Goal: Transaction & Acquisition: Purchase product/service

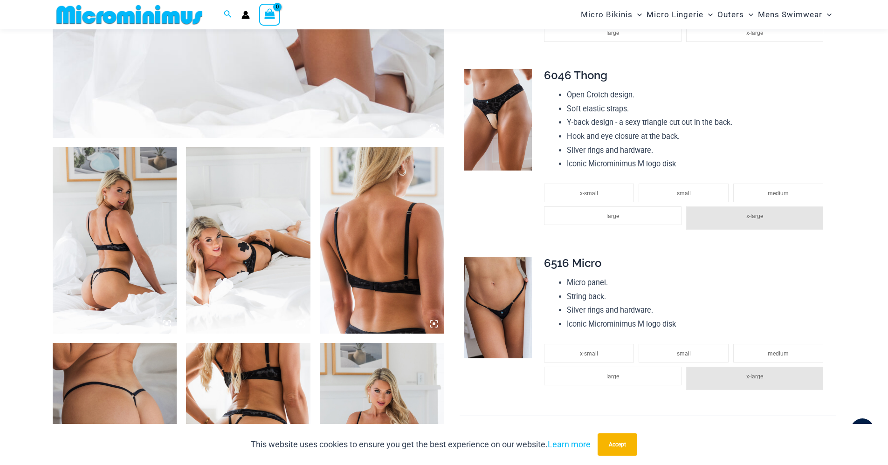
scroll to position [550, 0]
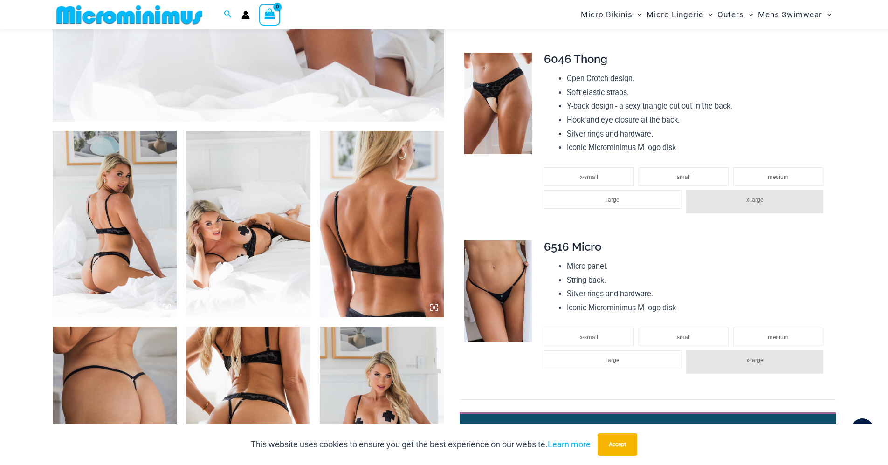
click at [256, 233] on img at bounding box center [248, 224] width 124 height 186
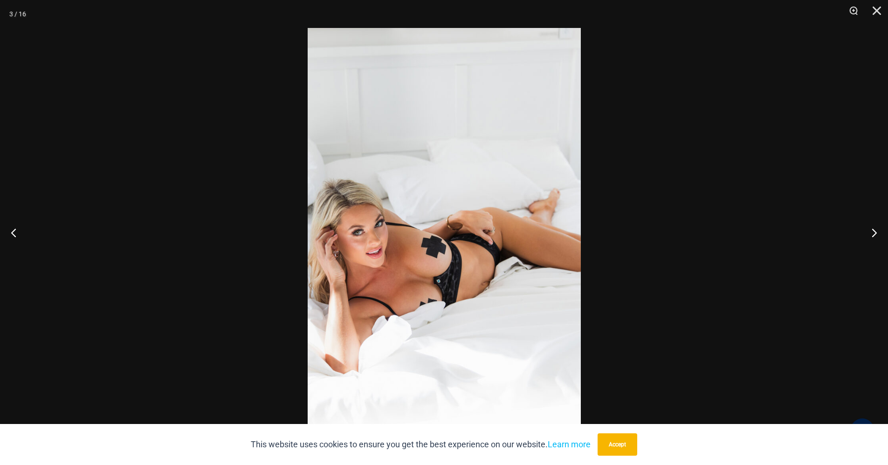
click at [435, 217] on img at bounding box center [444, 232] width 273 height 409
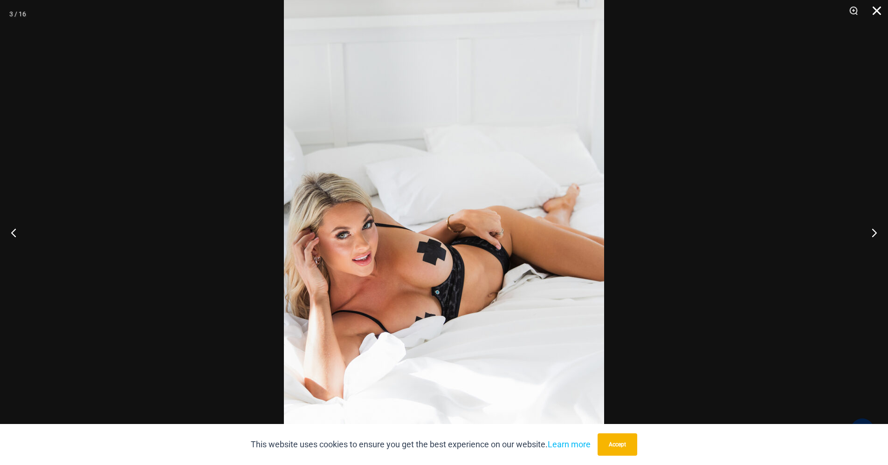
click at [875, 9] on button "Close" at bounding box center [873, 14] width 23 height 28
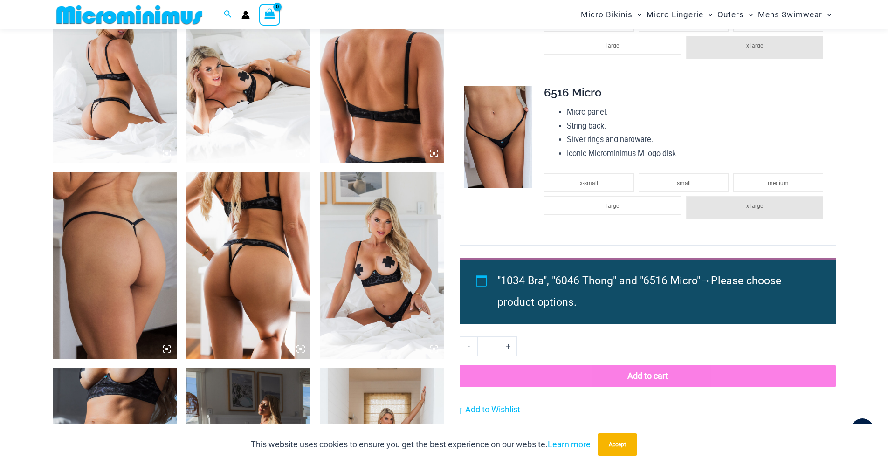
scroll to position [737, 0]
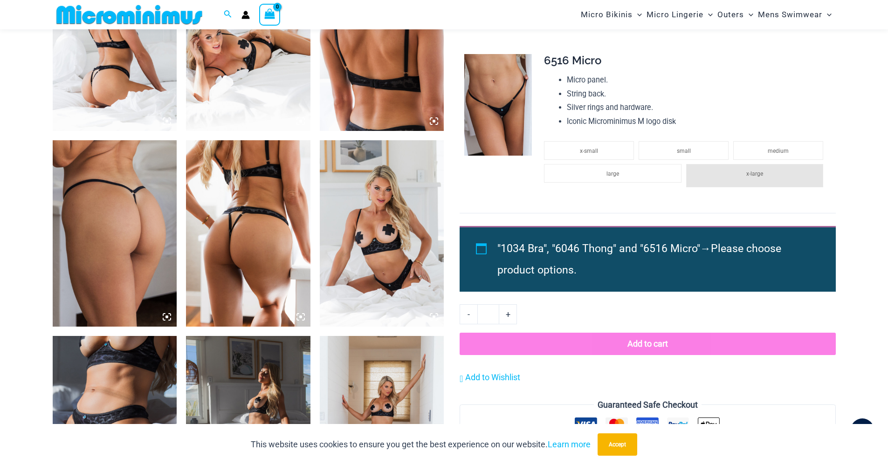
click at [376, 73] on img at bounding box center [382, 38] width 124 height 186
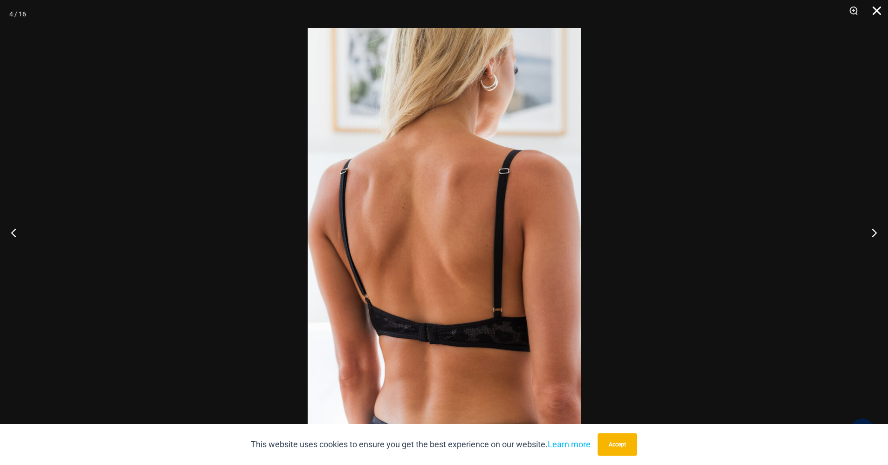
click at [871, 13] on button "Close" at bounding box center [873, 14] width 23 height 28
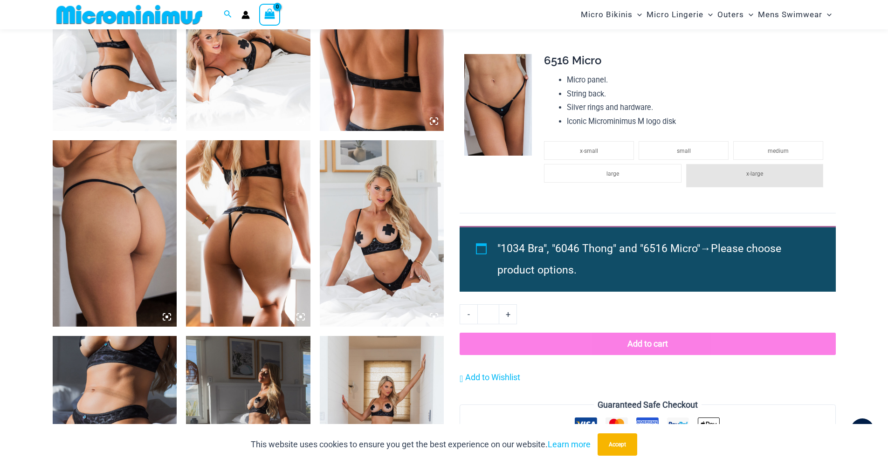
click at [102, 235] on img at bounding box center [115, 233] width 124 height 186
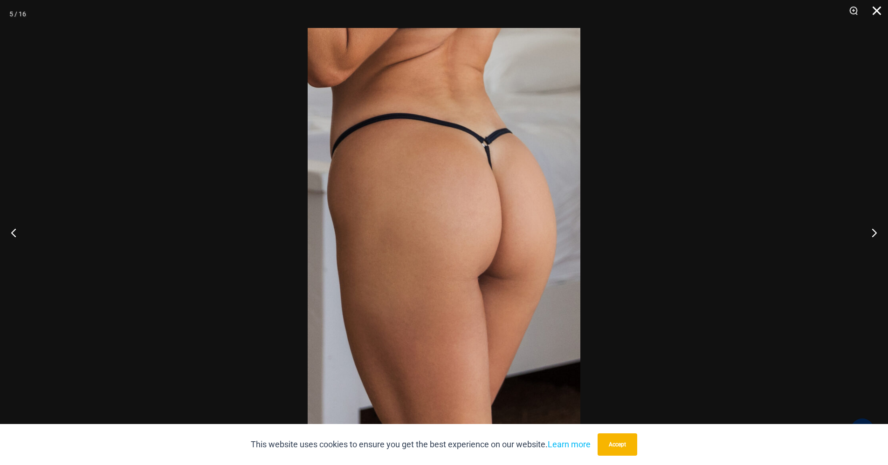
click at [874, 11] on button "Close" at bounding box center [873, 14] width 23 height 28
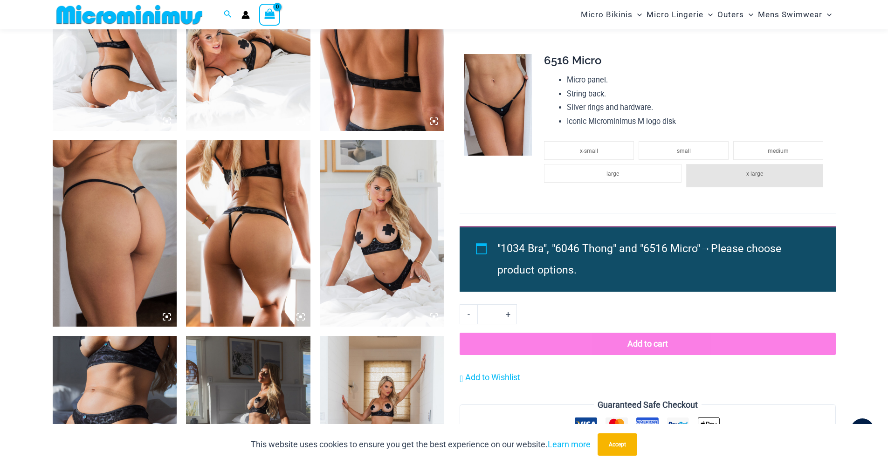
click at [368, 208] on img at bounding box center [382, 233] width 124 height 186
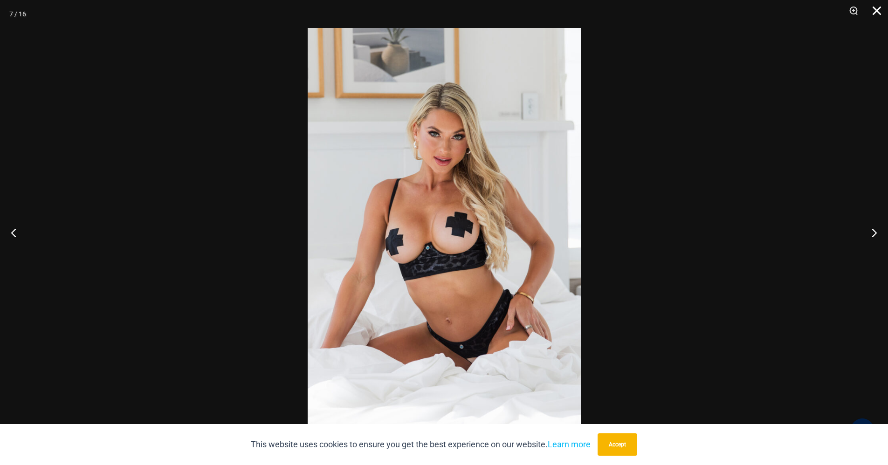
click at [873, 12] on button "Close" at bounding box center [873, 14] width 23 height 28
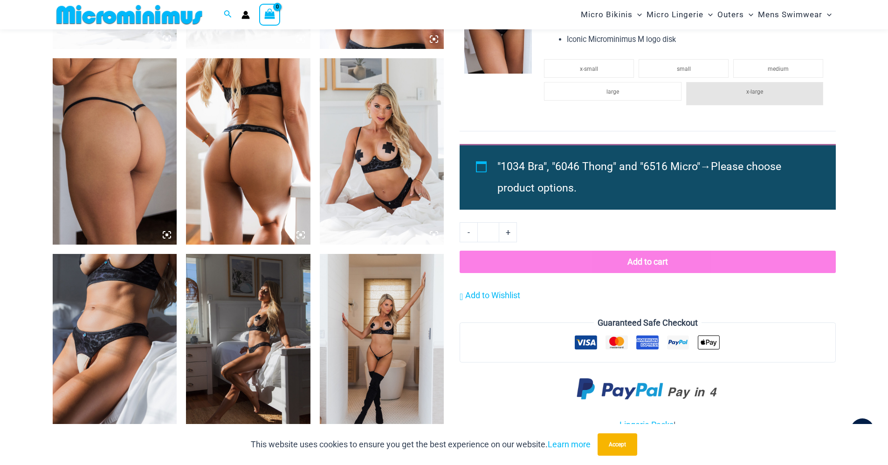
scroll to position [923, 0]
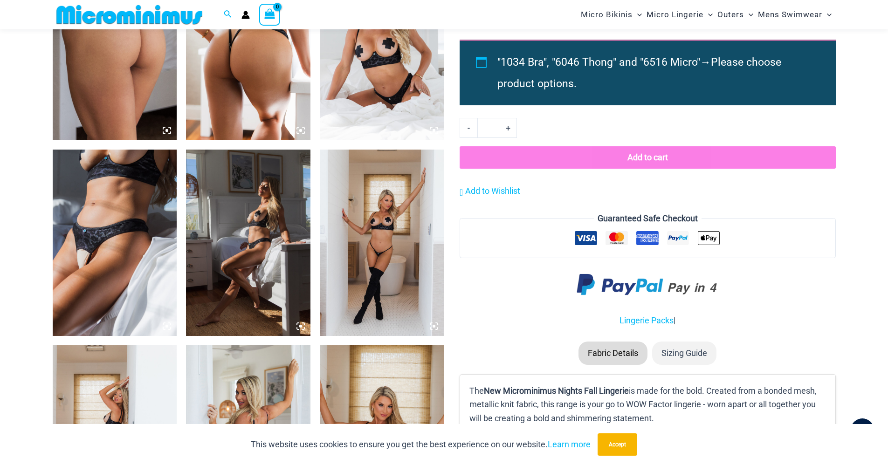
click at [130, 211] on img at bounding box center [115, 243] width 124 height 186
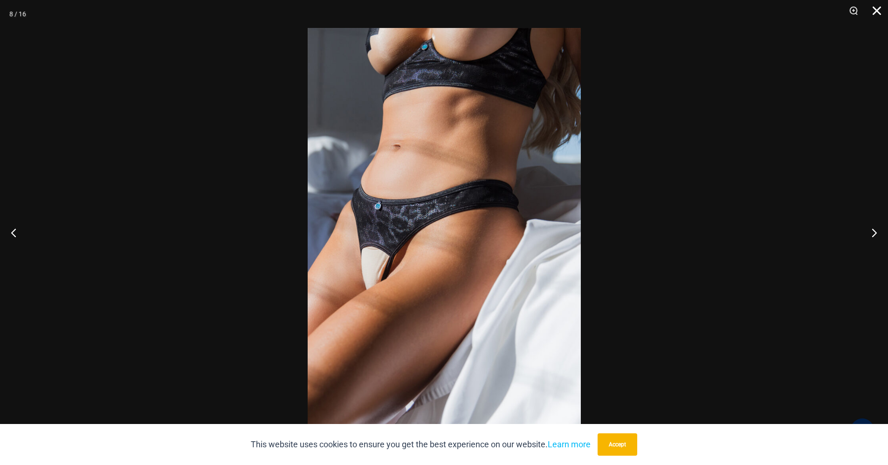
click at [875, 13] on button "Close" at bounding box center [873, 14] width 23 height 28
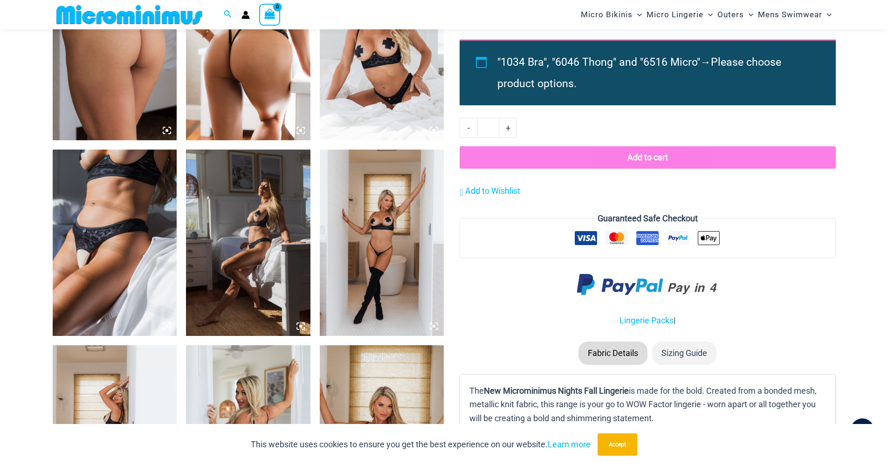
click at [376, 231] on img at bounding box center [382, 243] width 124 height 186
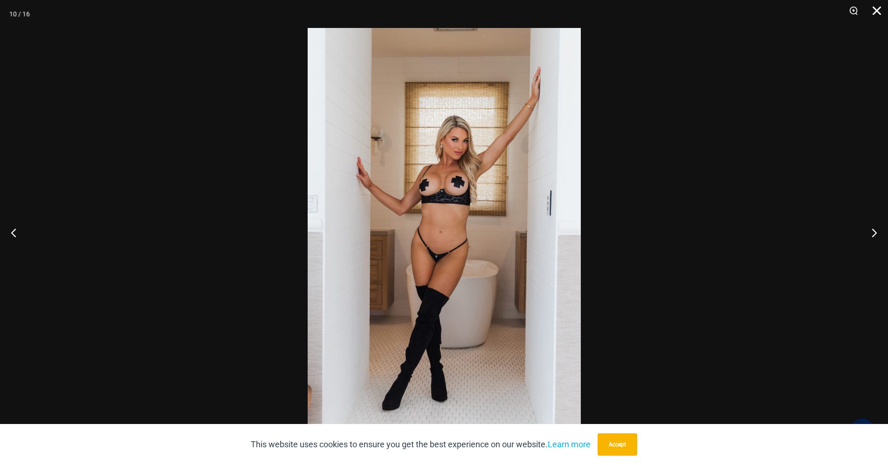
click at [873, 10] on button "Close" at bounding box center [873, 14] width 23 height 28
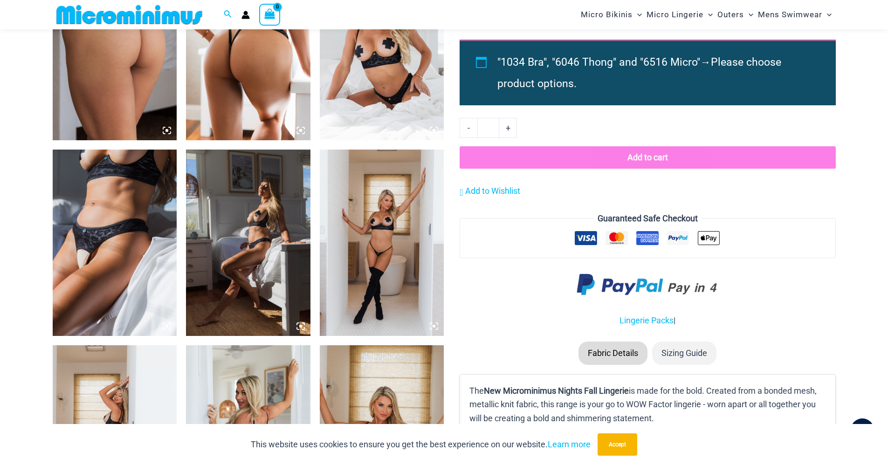
click at [260, 200] on img at bounding box center [248, 243] width 124 height 186
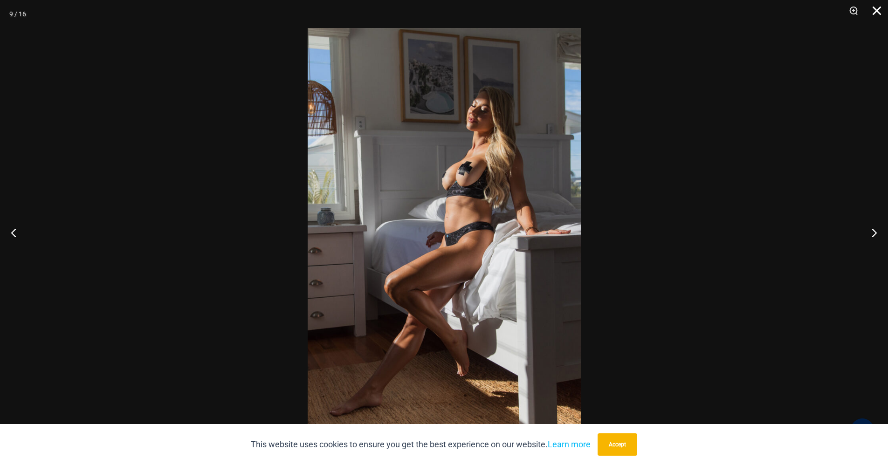
click at [879, 10] on button "Close" at bounding box center [873, 14] width 23 height 28
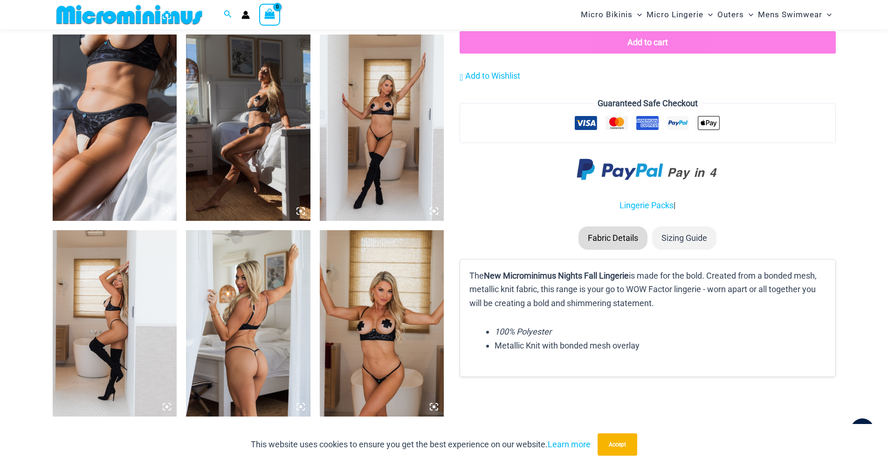
scroll to position [1109, 0]
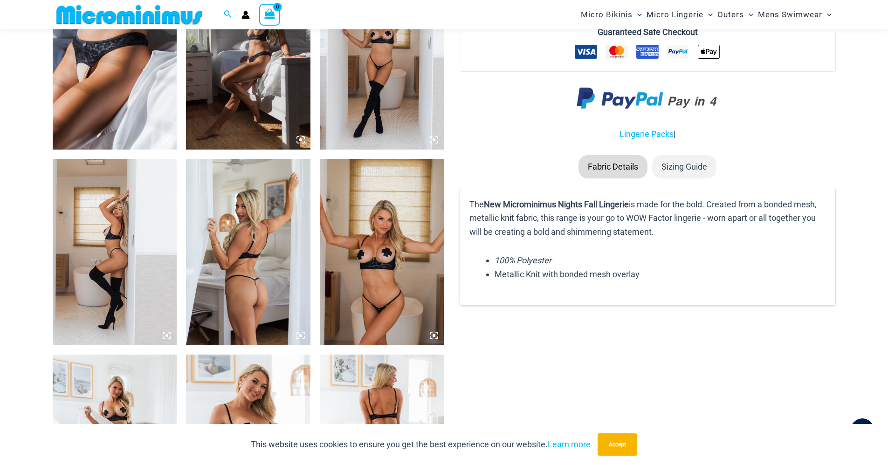
click at [376, 270] on img at bounding box center [382, 252] width 124 height 186
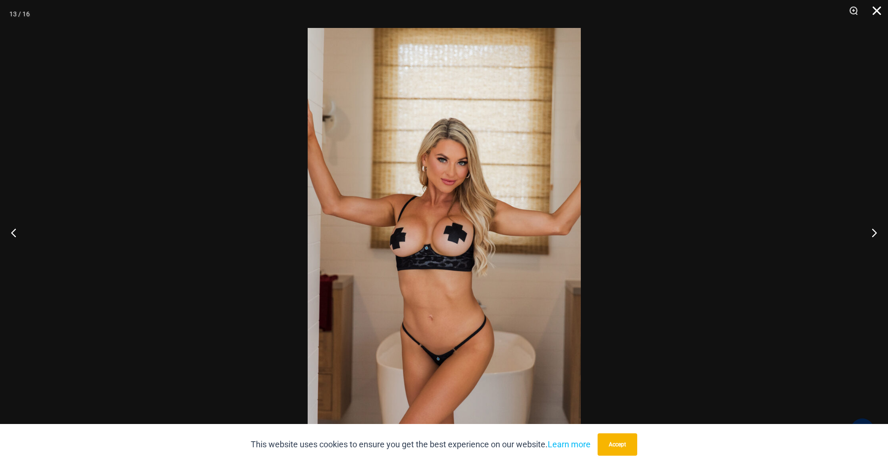
click at [874, 14] on button "Close" at bounding box center [873, 14] width 23 height 28
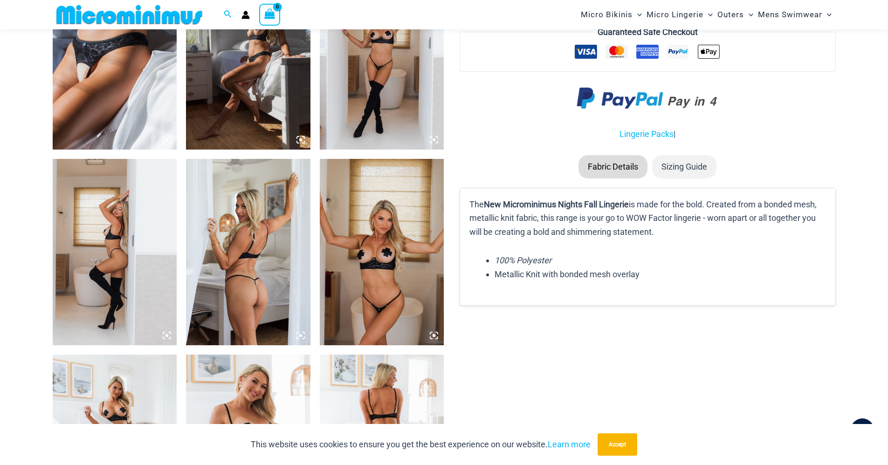
click at [93, 224] on img at bounding box center [115, 252] width 124 height 186
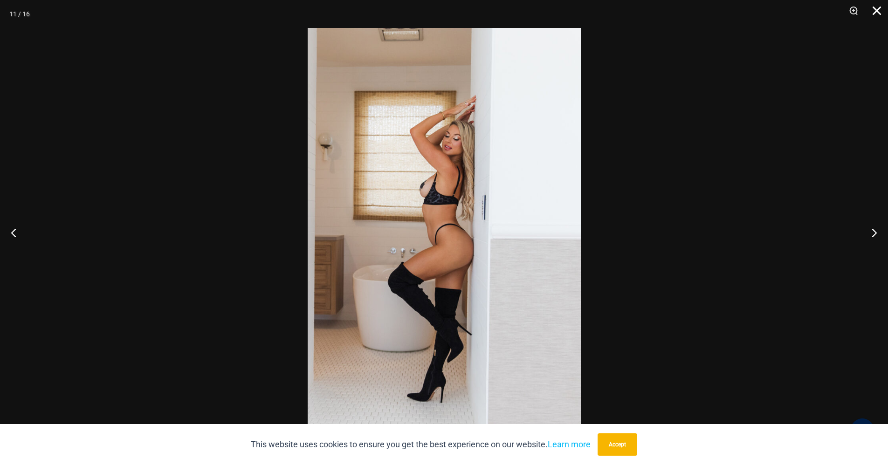
click at [878, 13] on button "Close" at bounding box center [873, 14] width 23 height 28
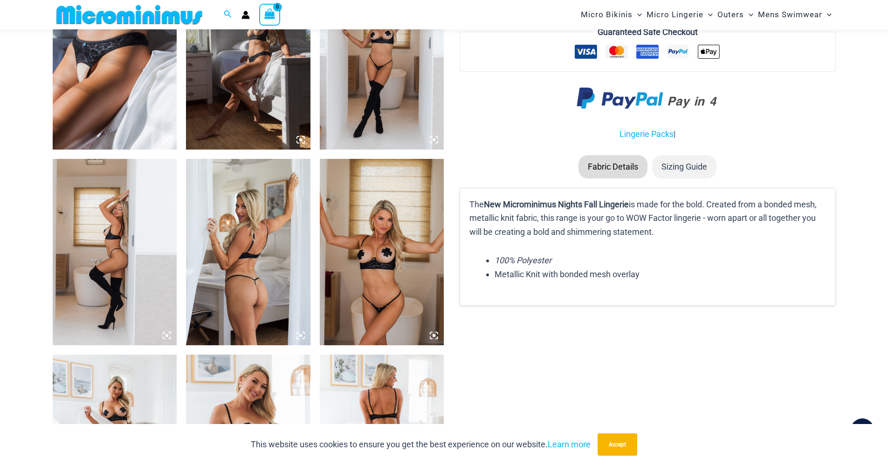
scroll to position [1249, 0]
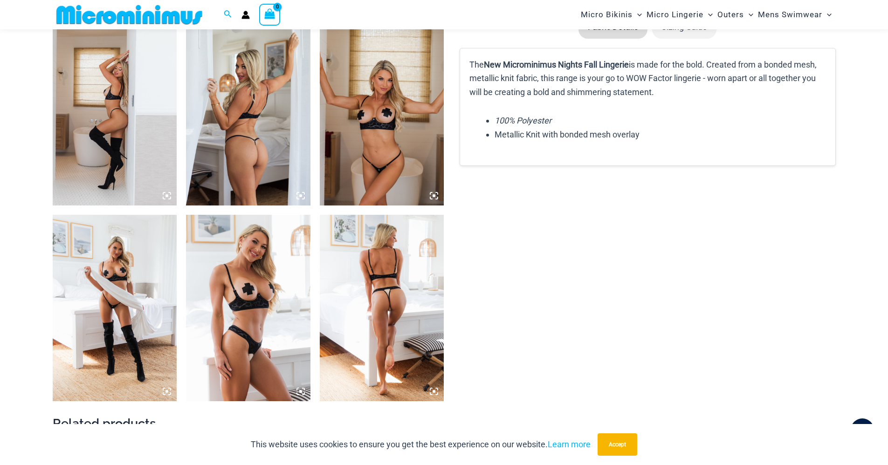
click at [255, 309] on img at bounding box center [248, 308] width 124 height 186
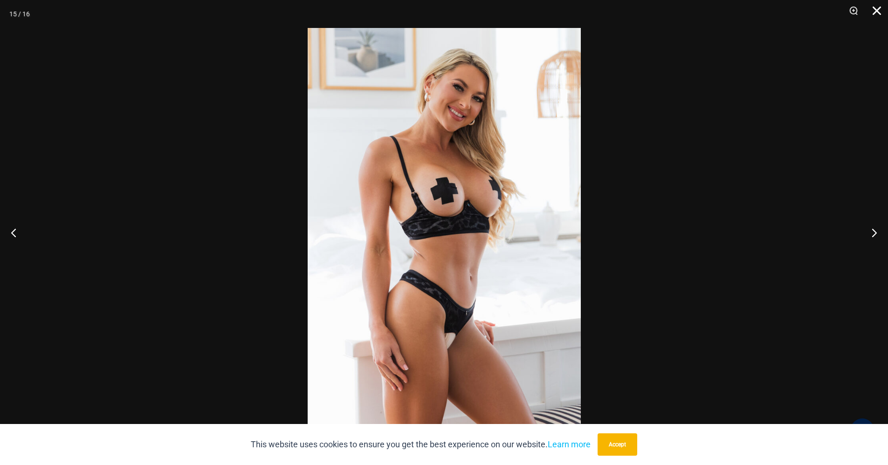
click at [874, 9] on button "Close" at bounding box center [873, 14] width 23 height 28
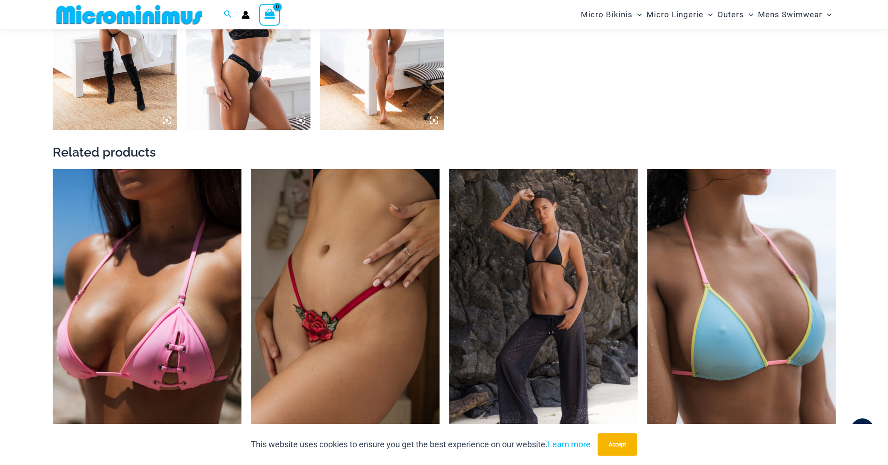
scroll to position [1622, 0]
